Goal: Navigation & Orientation: Find specific page/section

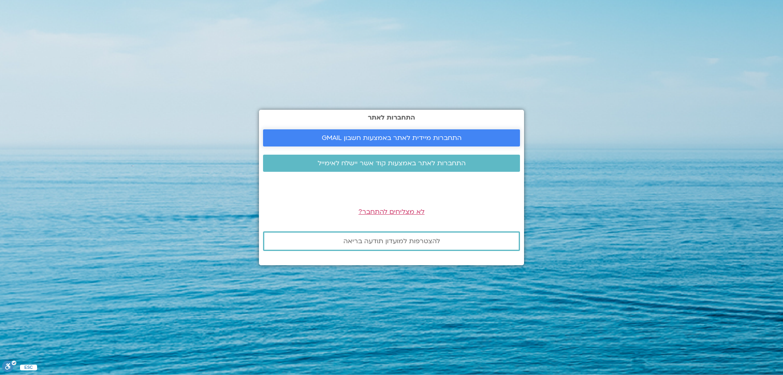
click at [406, 137] on span "התחברות מיידית לאתר באמצעות חשבון GMAIL" at bounding box center [392, 137] width 140 height 7
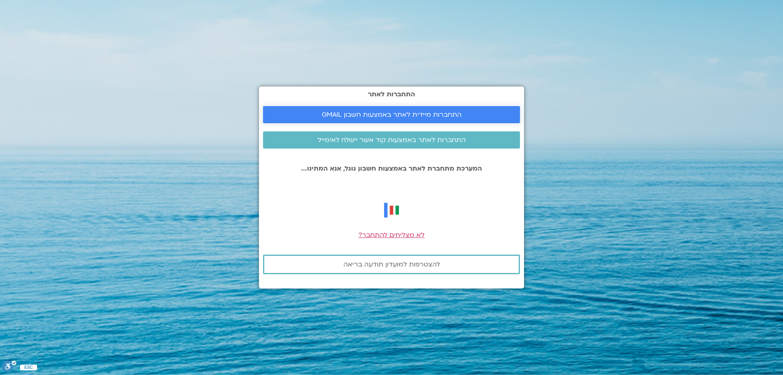
click at [391, 111] on span "התחברות מיידית לאתר באמצעות חשבון GMAIL" at bounding box center [392, 114] width 140 height 7
click at [399, 232] on span "לא מצליחים להתחבר?" at bounding box center [392, 235] width 66 height 9
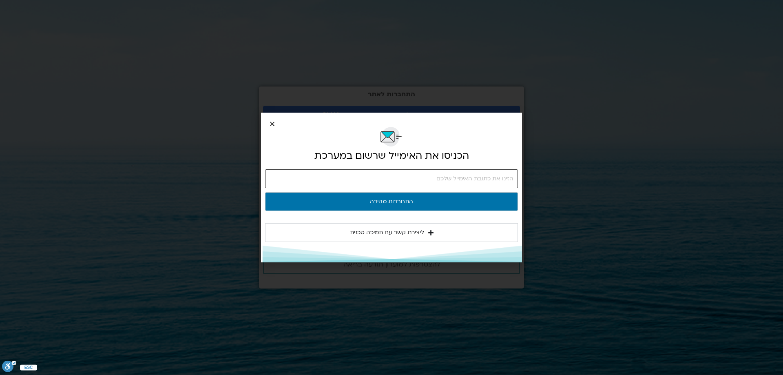
click at [513, 174] on input "email" at bounding box center [391, 178] width 253 height 19
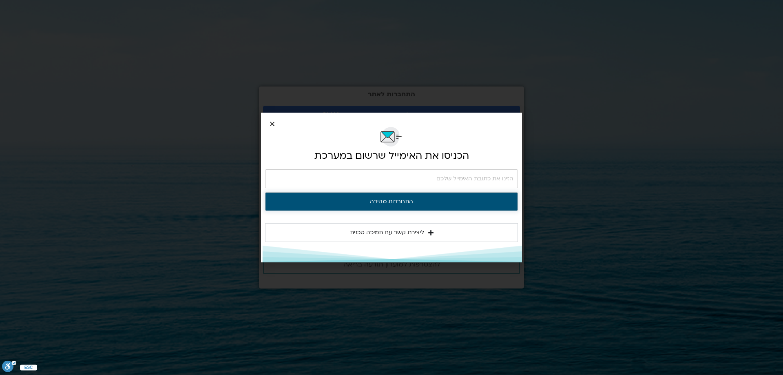
click at [408, 200] on button "התחברות מהירה" at bounding box center [391, 201] width 253 height 19
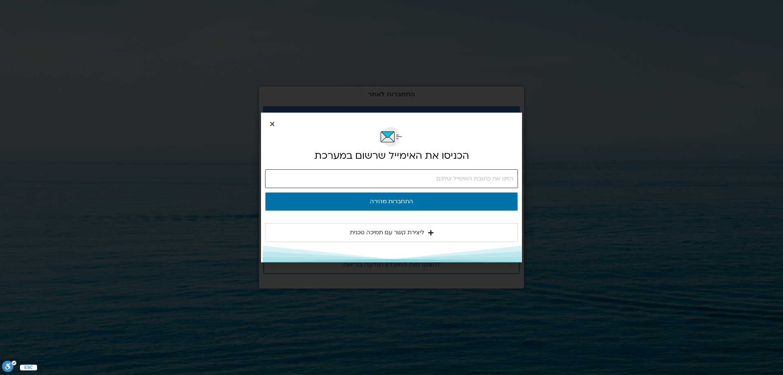
click at [510, 177] on input "email" at bounding box center [391, 178] width 253 height 19
click at [514, 177] on input "email" at bounding box center [391, 178] width 253 height 19
click at [512, 178] on input "email" at bounding box center [391, 178] width 253 height 19
type input "י"
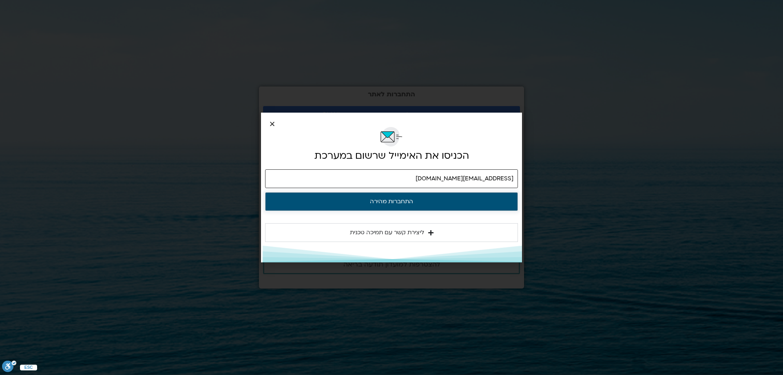
type input "[EMAIL_ADDRESS][DOMAIN_NAME]"
click at [409, 201] on button "התחברות מהירה" at bounding box center [391, 201] width 253 height 19
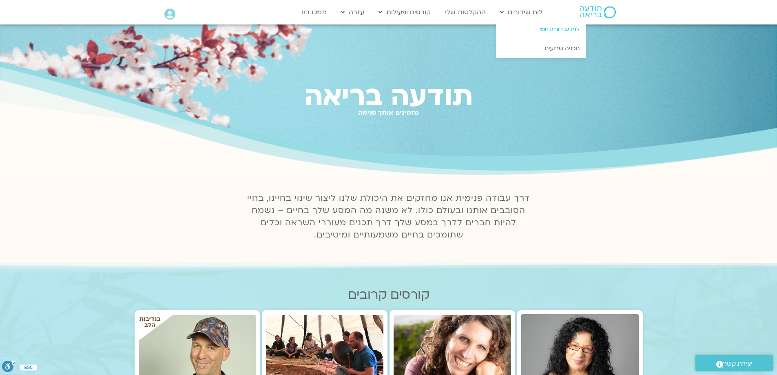
click at [568, 28] on link "לוח שידורים יומי" at bounding box center [541, 29] width 90 height 19
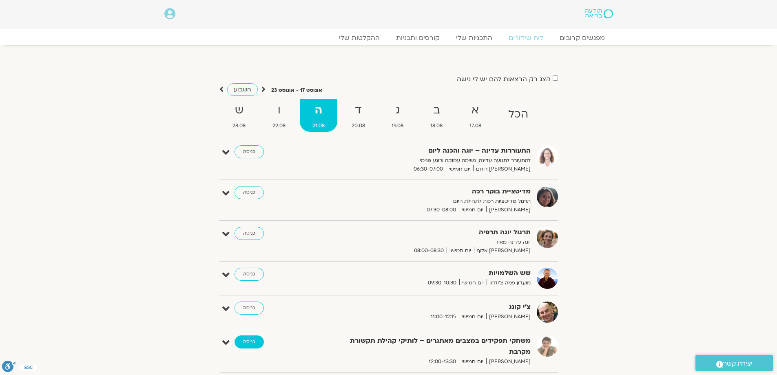
click at [242, 340] on link "כניסה" at bounding box center [249, 341] width 29 height 13
